Goal: Information Seeking & Learning: Learn about a topic

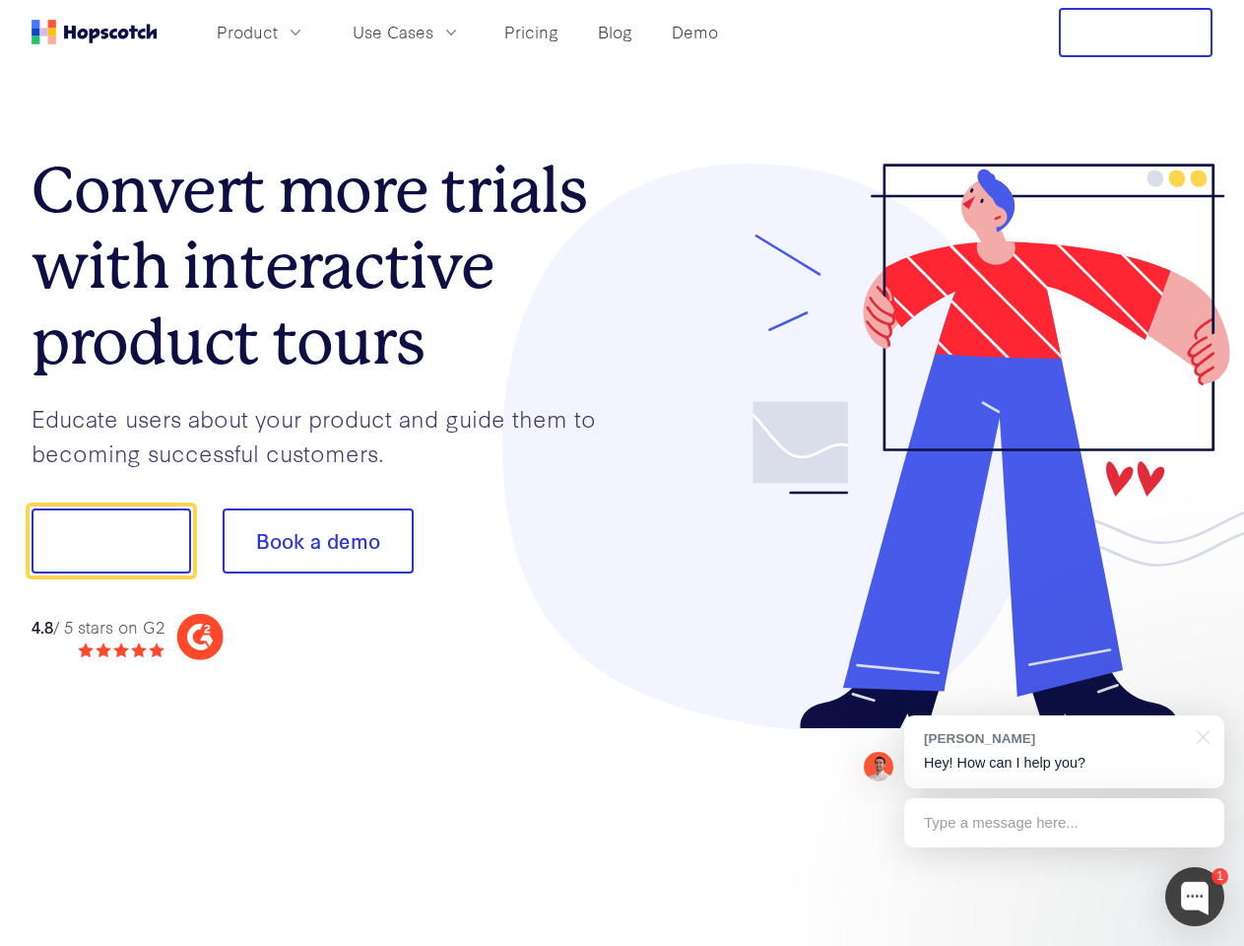
click at [622, 473] on div at bounding box center [917, 447] width 591 height 566
click at [278, 32] on span "Product" at bounding box center [247, 32] width 61 height 25
click at [433, 32] on span "Use Cases" at bounding box center [393, 32] width 81 height 25
click at [1136, 33] on button "Free Trial" at bounding box center [1136, 32] width 154 height 49
click at [110, 541] on button "Show me!" at bounding box center [112, 540] width 160 height 65
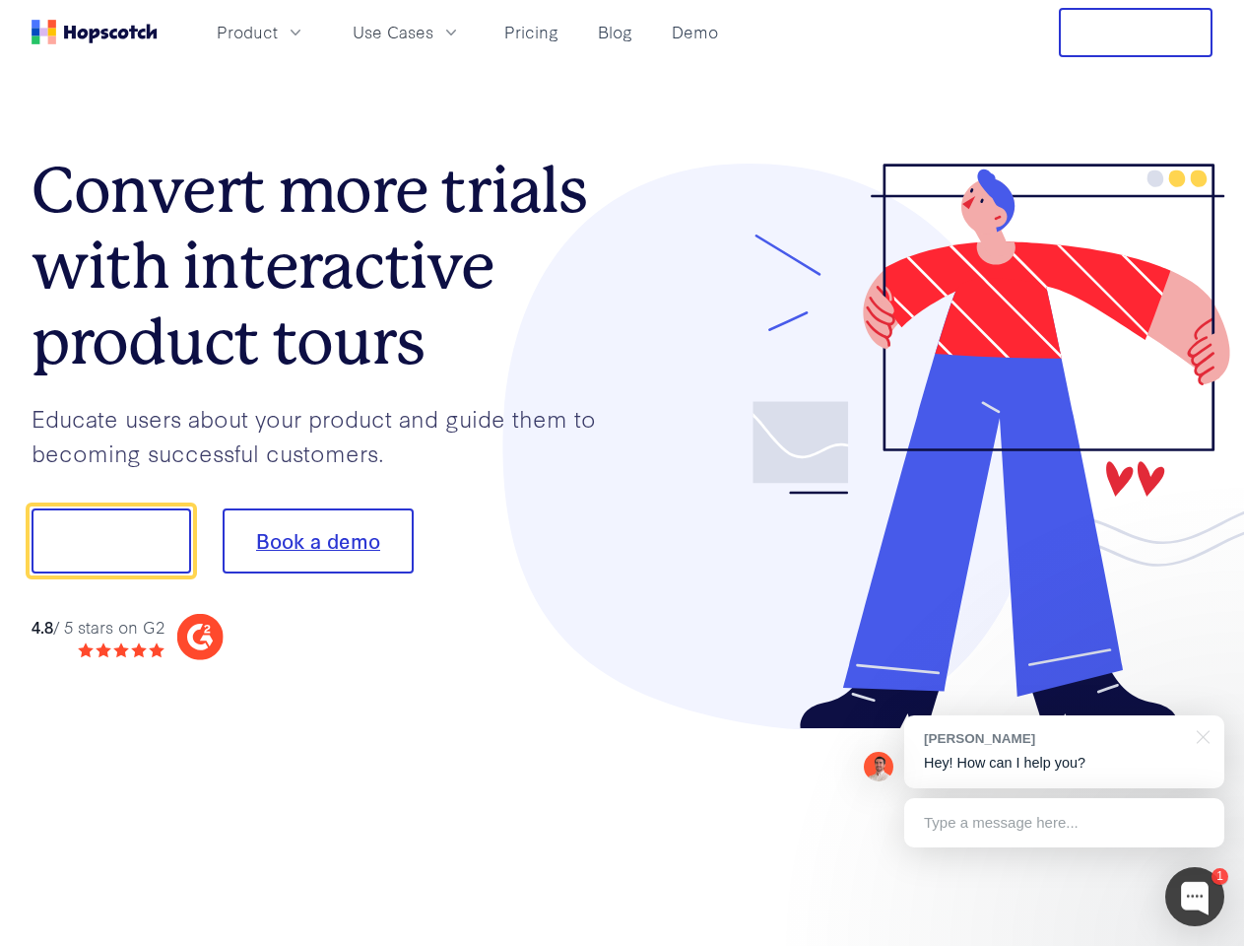
click at [317, 541] on button "Book a demo" at bounding box center [318, 540] width 191 height 65
click at [1195, 896] on div at bounding box center [1194, 896] width 59 height 59
click at [1064, 752] on div "[PERSON_NAME] Hey! How can I help you?" at bounding box center [1064, 751] width 320 height 73
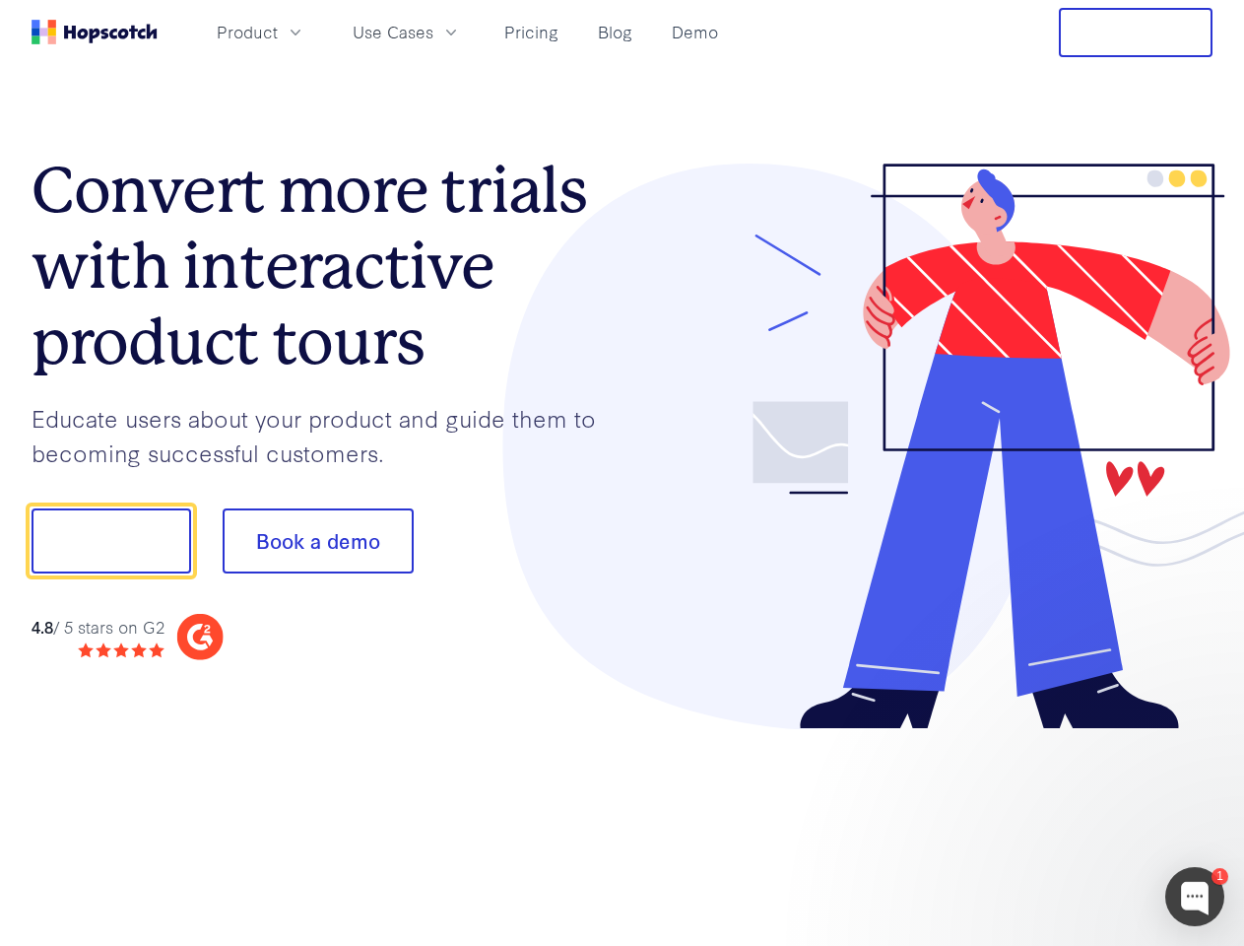
click at [1200, 735] on div at bounding box center [1039, 538] width 369 height 657
click at [1064, 822] on div at bounding box center [1039, 670] width 369 height 393
